Goal: Obtain resource: Download file/media

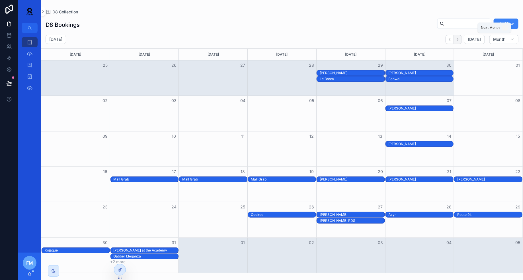
click at [460, 38] on icon "Next" at bounding box center [457, 39] width 4 height 4
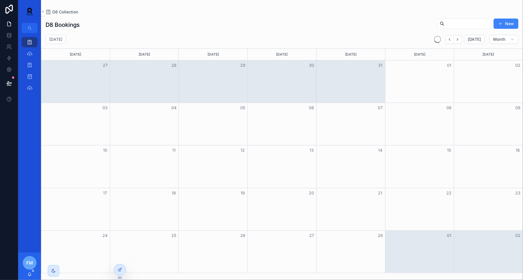
click at [460, 38] on icon "Next" at bounding box center [457, 39] width 4 height 4
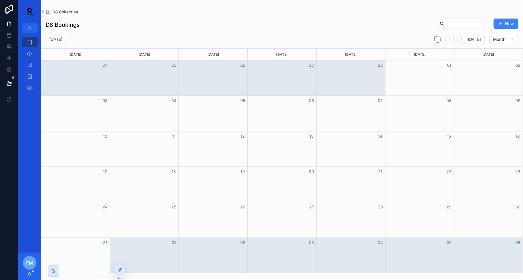
click at [460, 38] on icon "Next" at bounding box center [457, 39] width 4 height 4
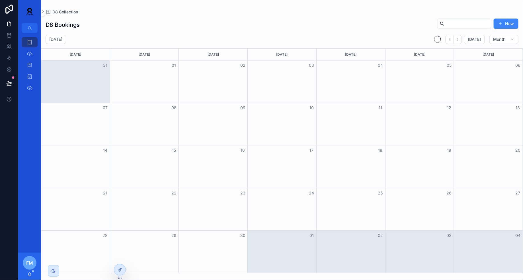
click at [460, 38] on icon "Next" at bounding box center [457, 39] width 4 height 4
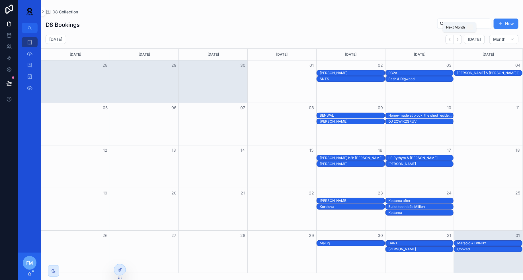
click at [460, 38] on icon "Next" at bounding box center [457, 39] width 4 height 4
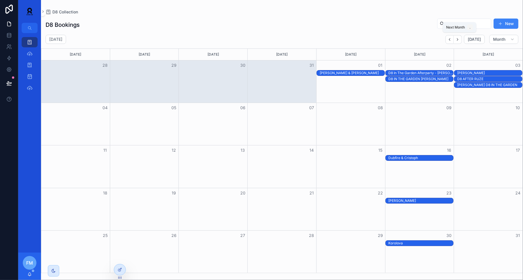
click at [460, 38] on icon "Next" at bounding box center [457, 39] width 4 height 4
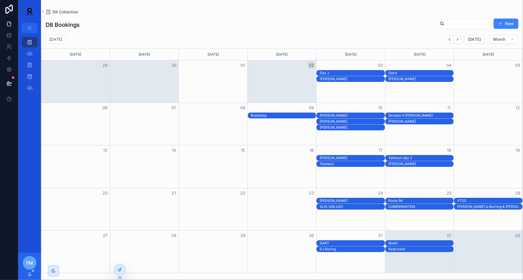
click at [270, 116] on div "Bushbaby" at bounding box center [283, 115] width 65 height 5
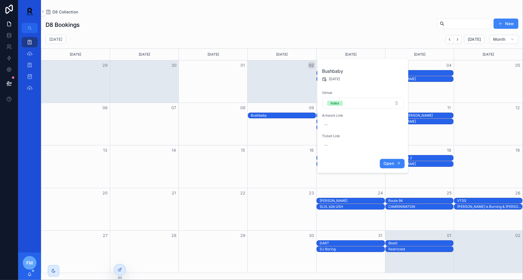
click at [392, 163] on span "Open" at bounding box center [388, 163] width 11 height 5
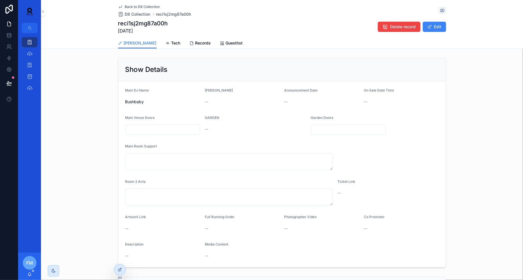
scroll to position [148, 0]
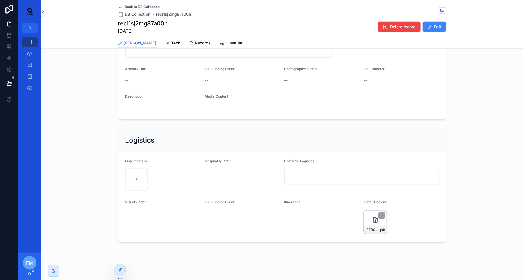
click at [382, 221] on div "[PERSON_NAME]-09.10.2025 .pdf" at bounding box center [375, 221] width 23 height 23
